Goal: Book appointment/travel/reservation

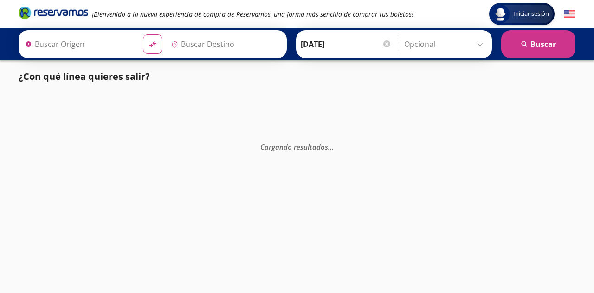
type input "[GEOGRAPHIC_DATA], [GEOGRAPHIC_DATA]"
type input "Santiago de Querétaro, [GEOGRAPHIC_DATA]"
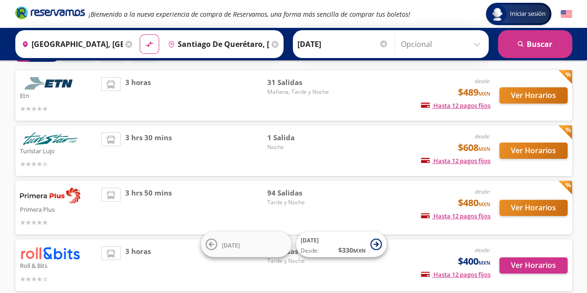
scroll to position [106, 0]
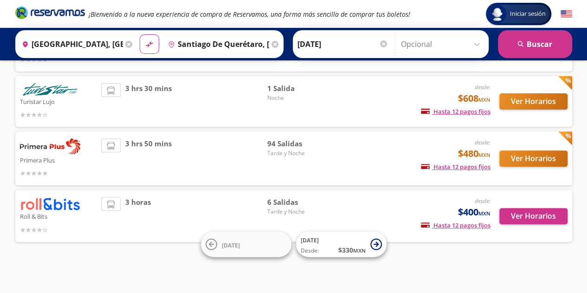
click at [227, 218] on div "3 horas" at bounding box center [184, 216] width 166 height 38
click at [560, 213] on button "Ver Horarios" at bounding box center [533, 216] width 68 height 16
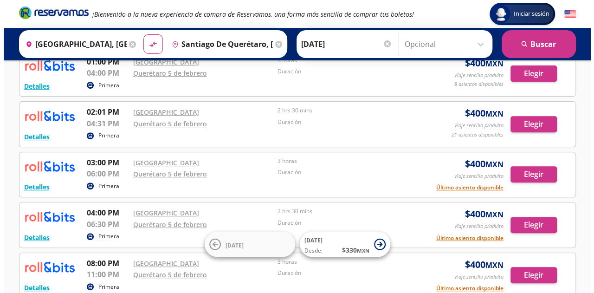
scroll to position [139, 0]
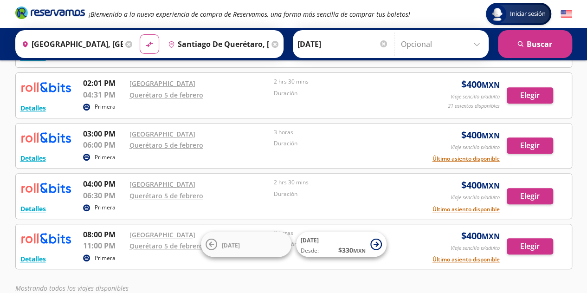
click at [394, 145] on p "Duración" at bounding box center [344, 143] width 140 height 8
click at [34, 156] on button "Detalles" at bounding box center [33, 158] width 26 height 10
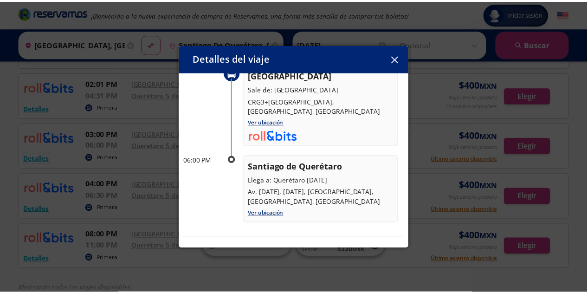
scroll to position [0, 0]
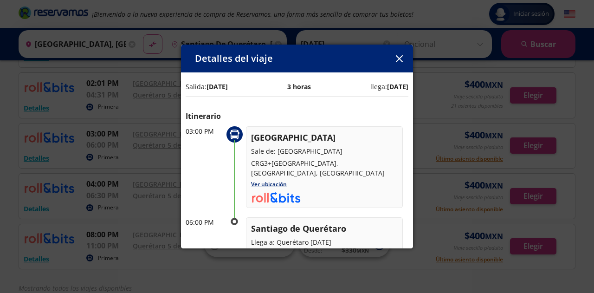
click at [405, 57] on button "button" at bounding box center [399, 59] width 14 height 14
